Goal: Task Accomplishment & Management: Use online tool/utility

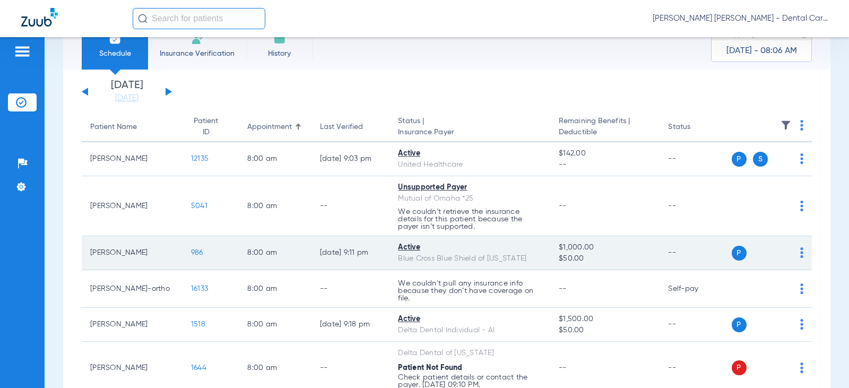
scroll to position [53, 0]
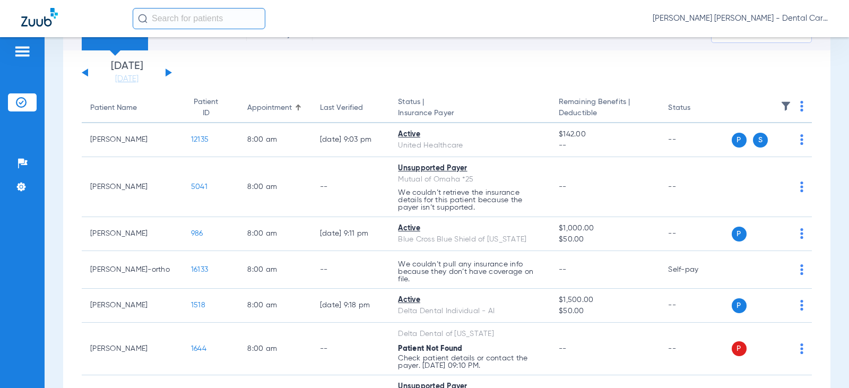
click at [166, 72] on button at bounding box center [169, 72] width 6 height 8
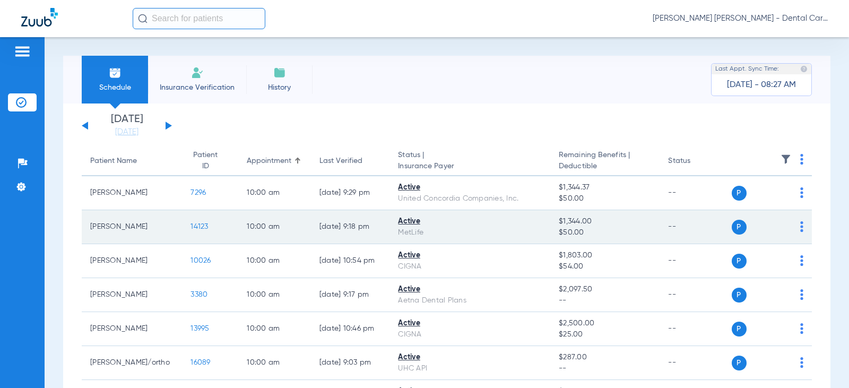
click at [187, 222] on td "14123" at bounding box center [210, 227] width 56 height 34
click at [190, 224] on span "14123" at bounding box center [199, 226] width 18 height 7
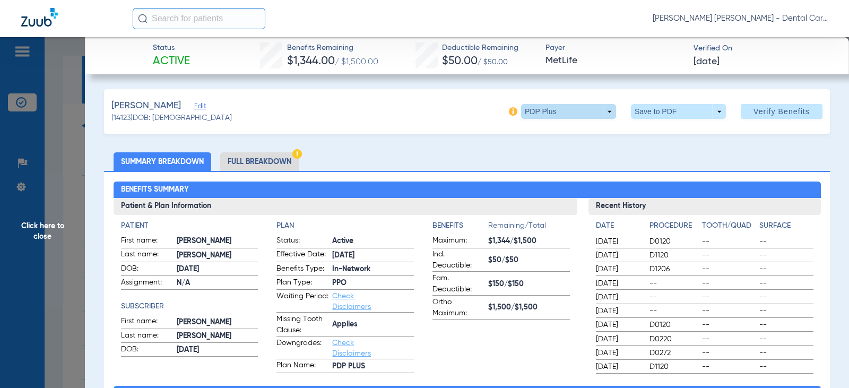
click at [556, 112] on span at bounding box center [568, 111] width 25 height 25
click at [454, 151] on div at bounding box center [424, 194] width 849 height 388
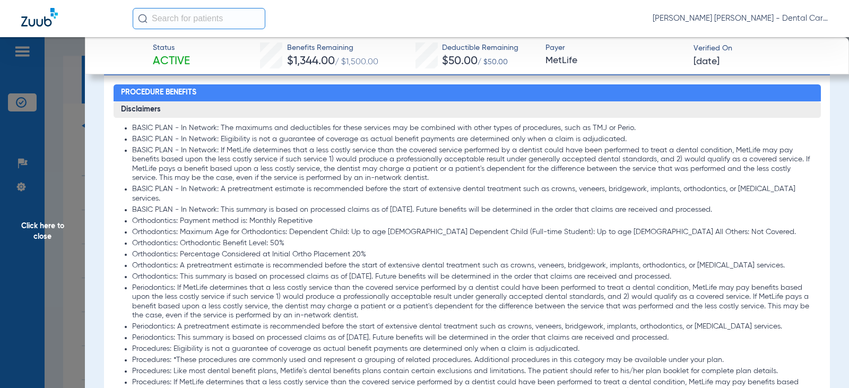
scroll to position [743, 0]
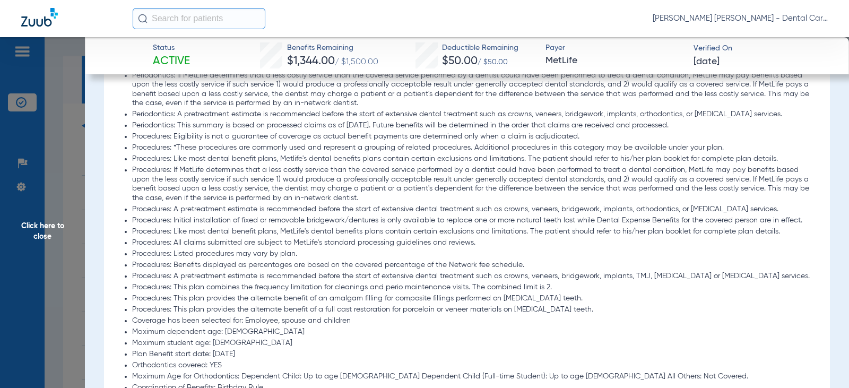
click at [41, 230] on span "Click here to close" at bounding box center [42, 231] width 85 height 388
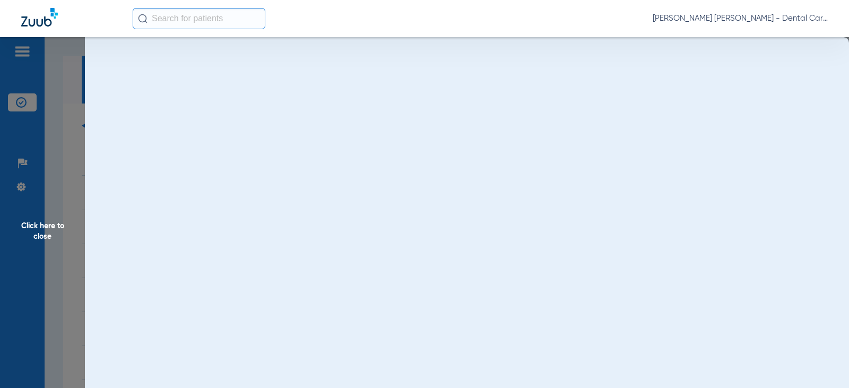
scroll to position [0, 0]
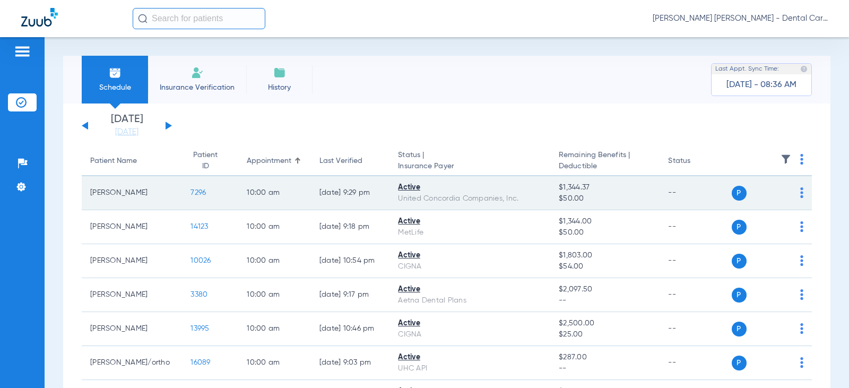
drag, startPoint x: 84, startPoint y: 120, endPoint x: 184, endPoint y: 186, distance: 119.9
click at [86, 120] on div "Sunday 07-20-2025 Monday 07-21-2025 Tuesday 07-22-2025 Wednesday 07-23-2025 Thu…" at bounding box center [127, 125] width 90 height 23
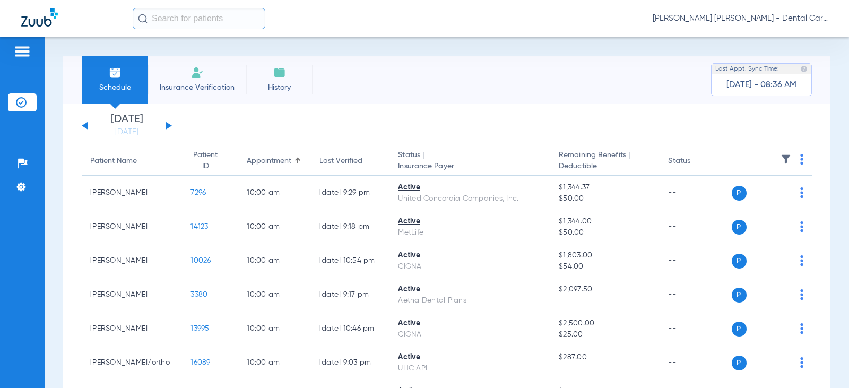
click at [85, 123] on div "Sunday 07-20-2025 Monday 07-21-2025 Tuesday 07-22-2025 Wednesday 07-23-2025 Thu…" at bounding box center [127, 125] width 90 height 23
click at [125, 129] on link "09-24-2025" at bounding box center [127, 132] width 64 height 11
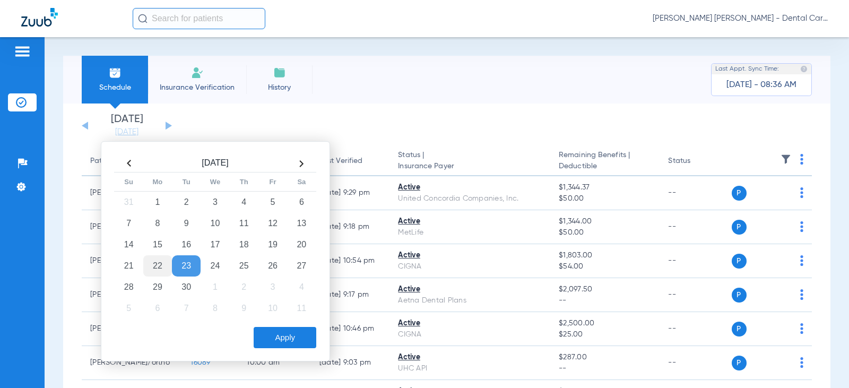
click at [157, 260] on td "22" at bounding box center [157, 265] width 29 height 21
click at [278, 331] on button "Apply" at bounding box center [285, 337] width 63 height 21
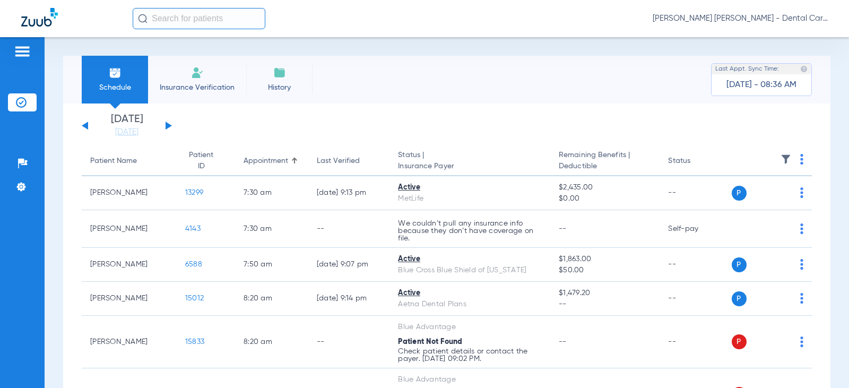
click at [169, 126] on button at bounding box center [169, 125] width 6 height 8
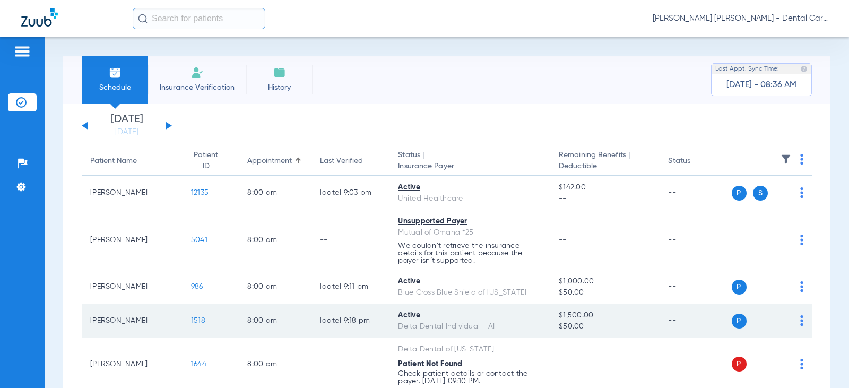
click at [191, 317] on span "1518" at bounding box center [198, 320] width 14 height 7
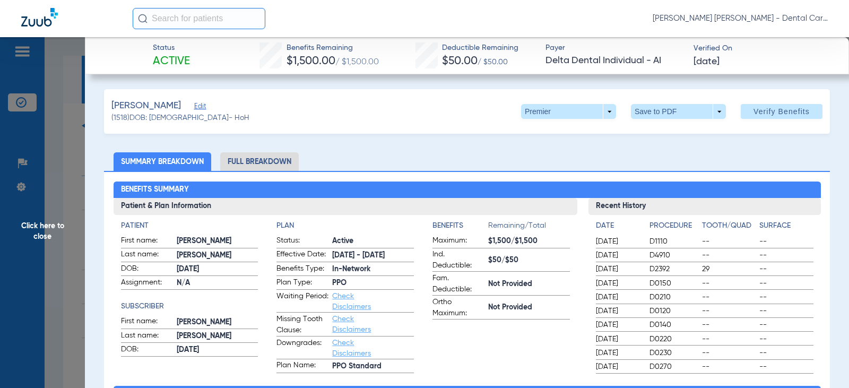
drag, startPoint x: 44, startPoint y: 233, endPoint x: 81, endPoint y: 260, distance: 45.9
click at [44, 232] on span "Click here to close" at bounding box center [42, 231] width 85 height 388
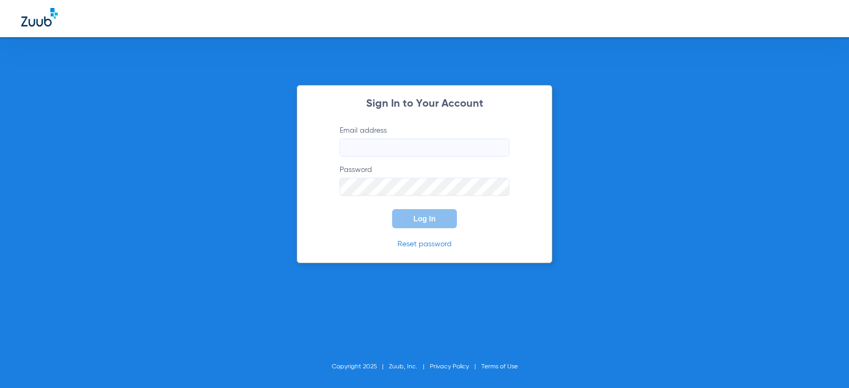
click at [382, 150] on input "Email address" at bounding box center [425, 147] width 170 height 18
type input "colleenmayer17@mydentalmail.com"
click at [392, 209] on button "Log In" at bounding box center [424, 218] width 65 height 19
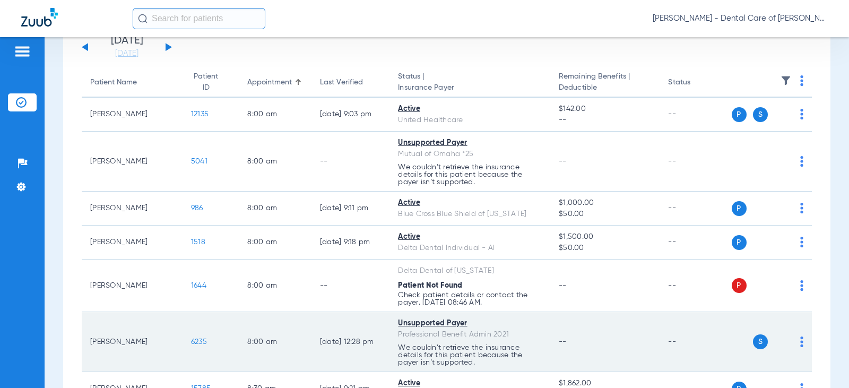
scroll to position [159, 0]
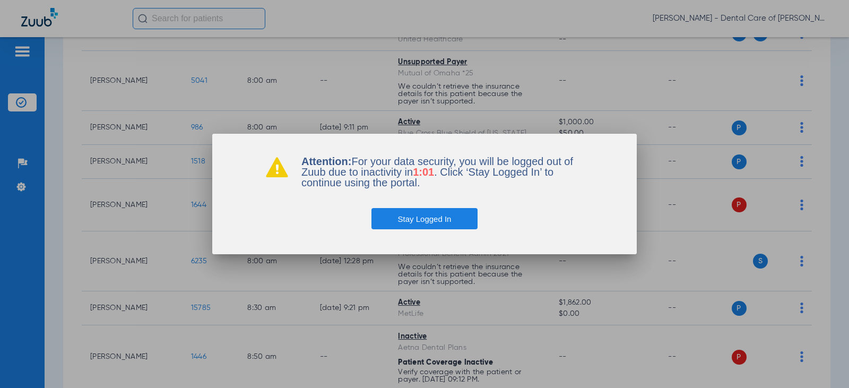
click at [451, 214] on button "Stay Logged In" at bounding box center [424, 218] width 107 height 21
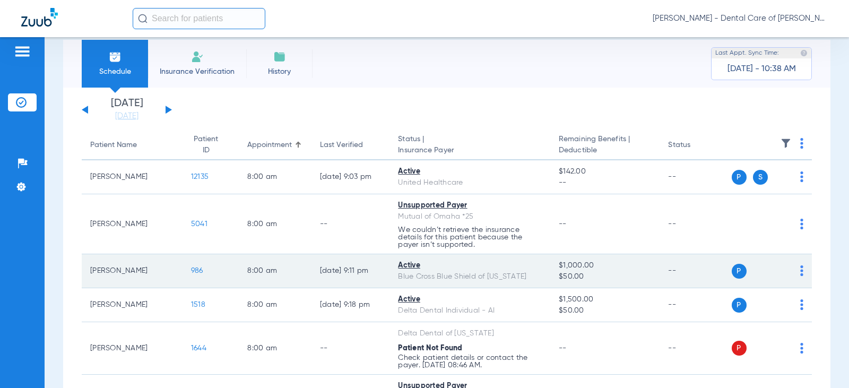
scroll to position [0, 0]
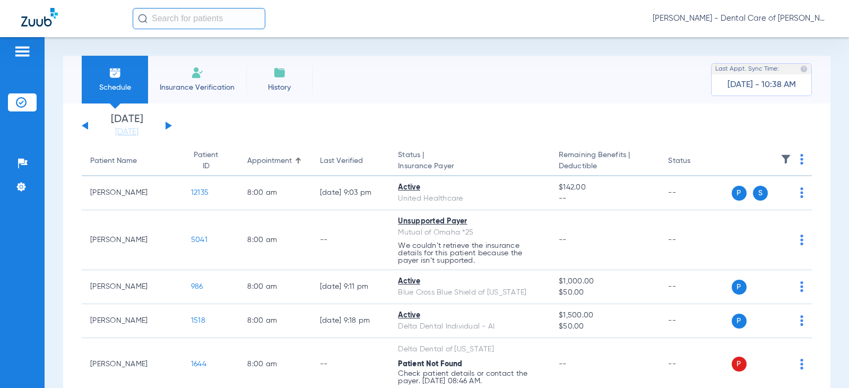
click at [169, 123] on div "Sunday 07-20-2025 Monday 07-21-2025 Tuesday 07-22-2025 Wednesday 07-23-2025 Thu…" at bounding box center [127, 125] width 90 height 23
click at [167, 124] on button at bounding box center [169, 125] width 6 height 8
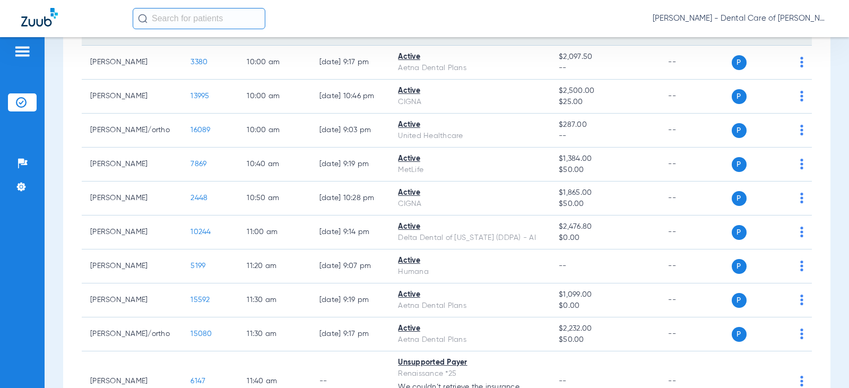
scroll to position [265, 0]
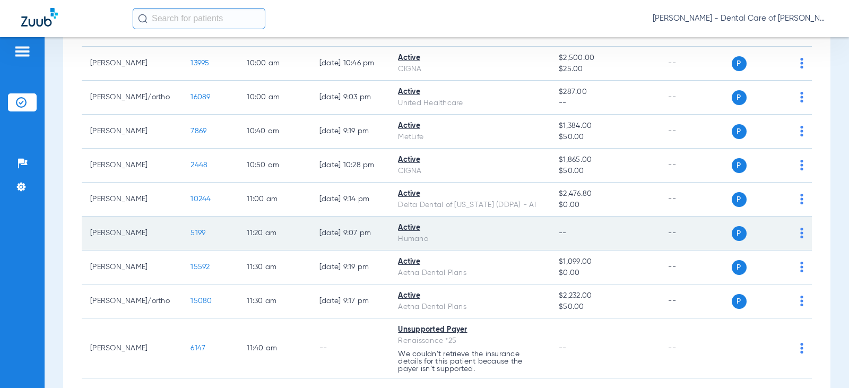
click at [190, 230] on span "5199" at bounding box center [197, 232] width 15 height 7
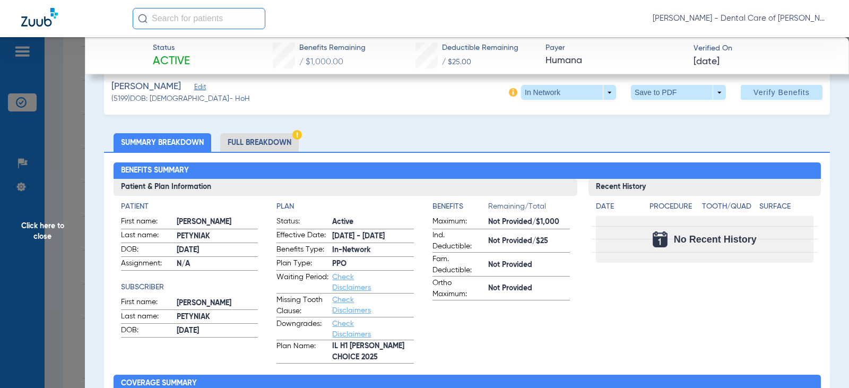
scroll to position [53, 0]
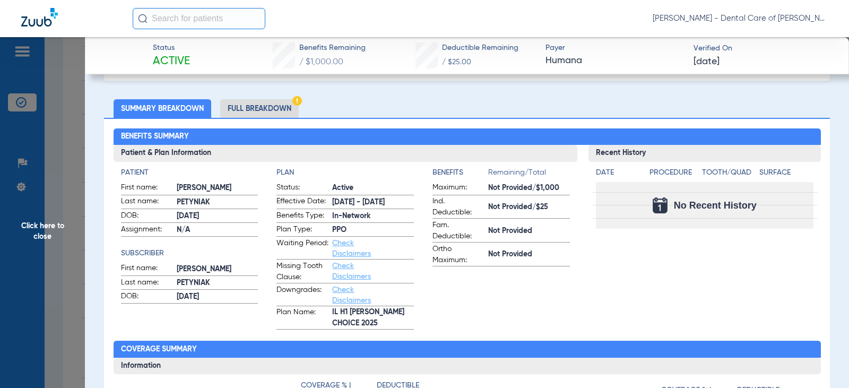
click at [36, 226] on span "Click here to close" at bounding box center [42, 231] width 85 height 388
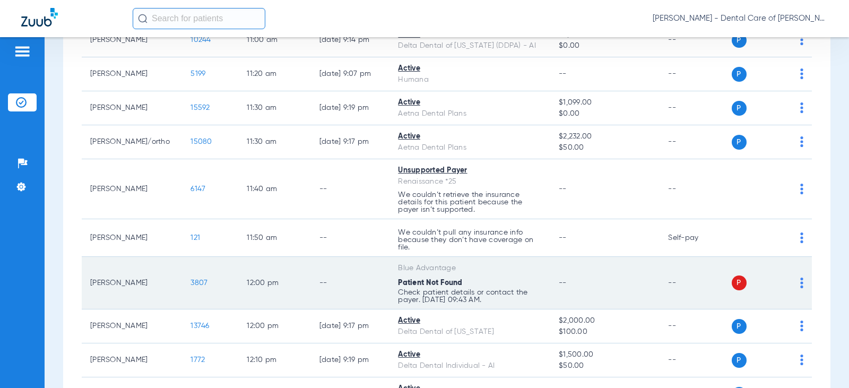
scroll to position [477, 0]
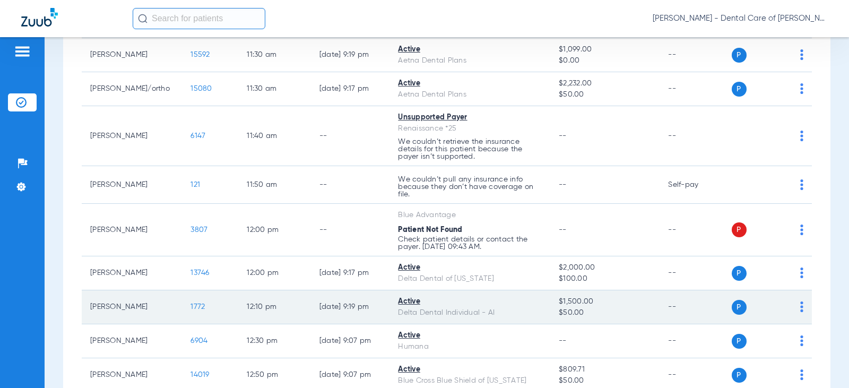
click at [197, 309] on td "1772" at bounding box center [210, 307] width 56 height 34
click at [190, 303] on span "1772" at bounding box center [197, 306] width 14 height 7
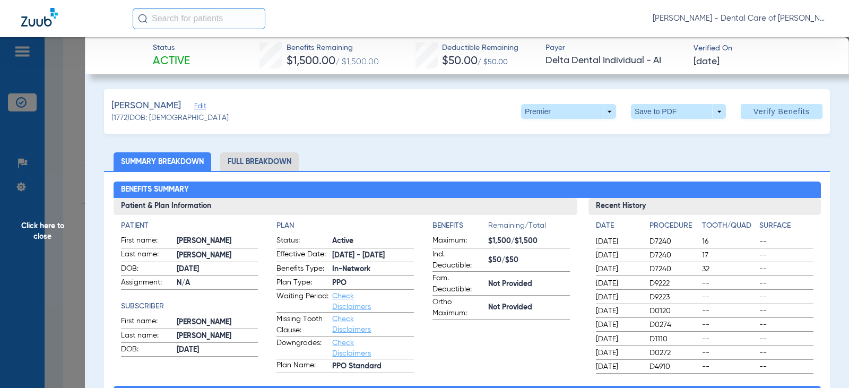
click at [46, 232] on span "Click here to close" at bounding box center [42, 231] width 85 height 388
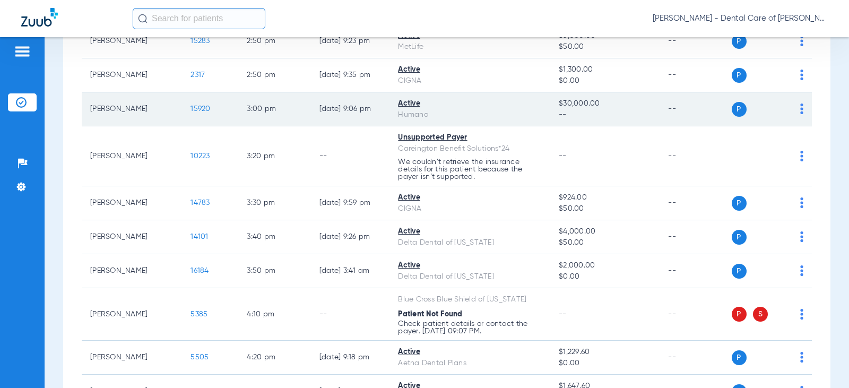
scroll to position [1167, 0]
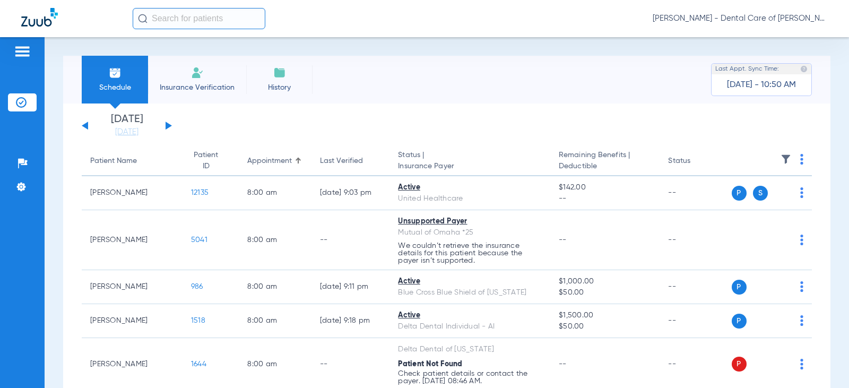
drag, startPoint x: 169, startPoint y: 125, endPoint x: 198, endPoint y: 129, distance: 29.4
click at [168, 124] on button at bounding box center [169, 125] width 6 height 8
